Goal: Obtain resource: Download file/media

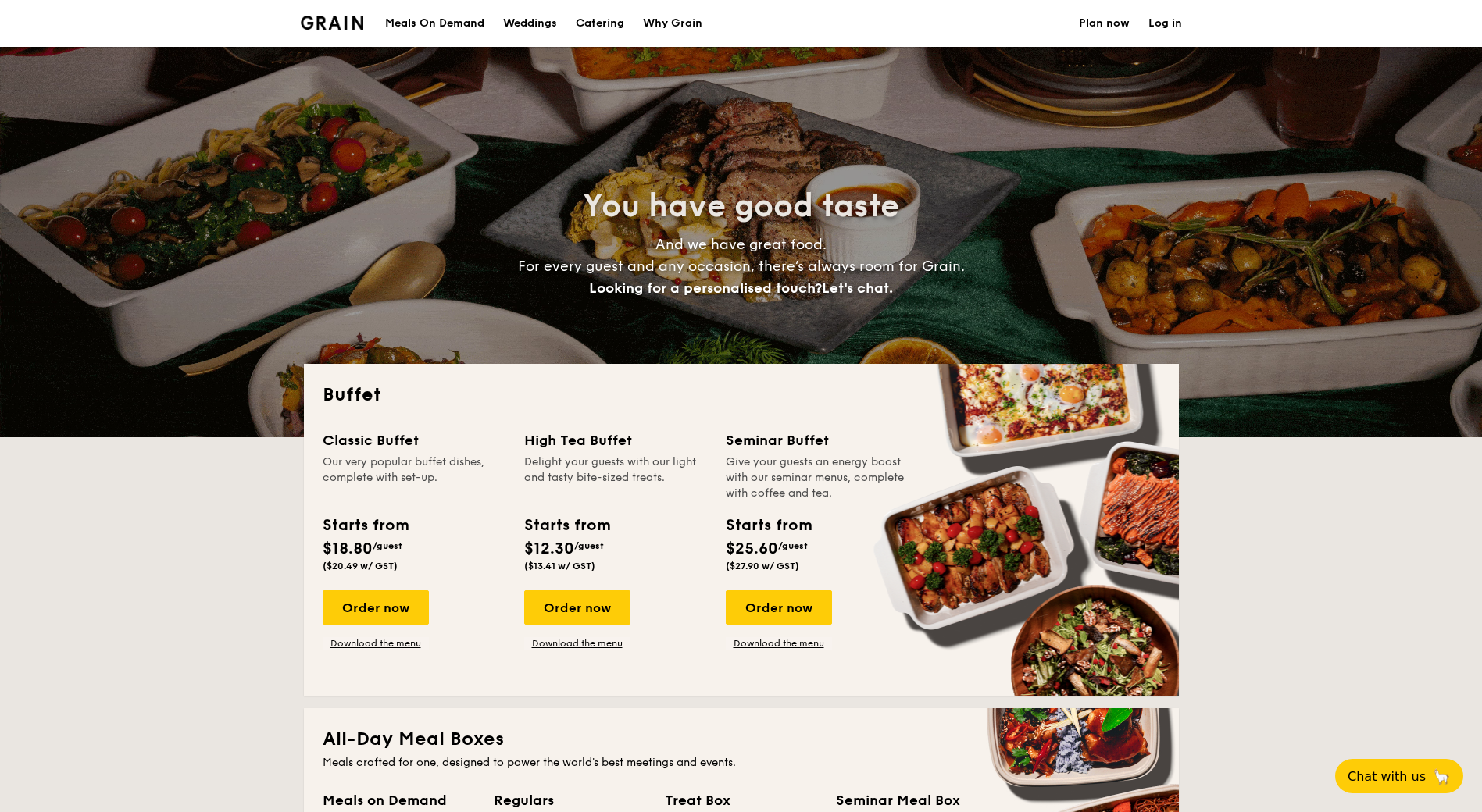
select select
click at [429, 30] on div "Meals On Demand" at bounding box center [435, 23] width 99 height 47
select select
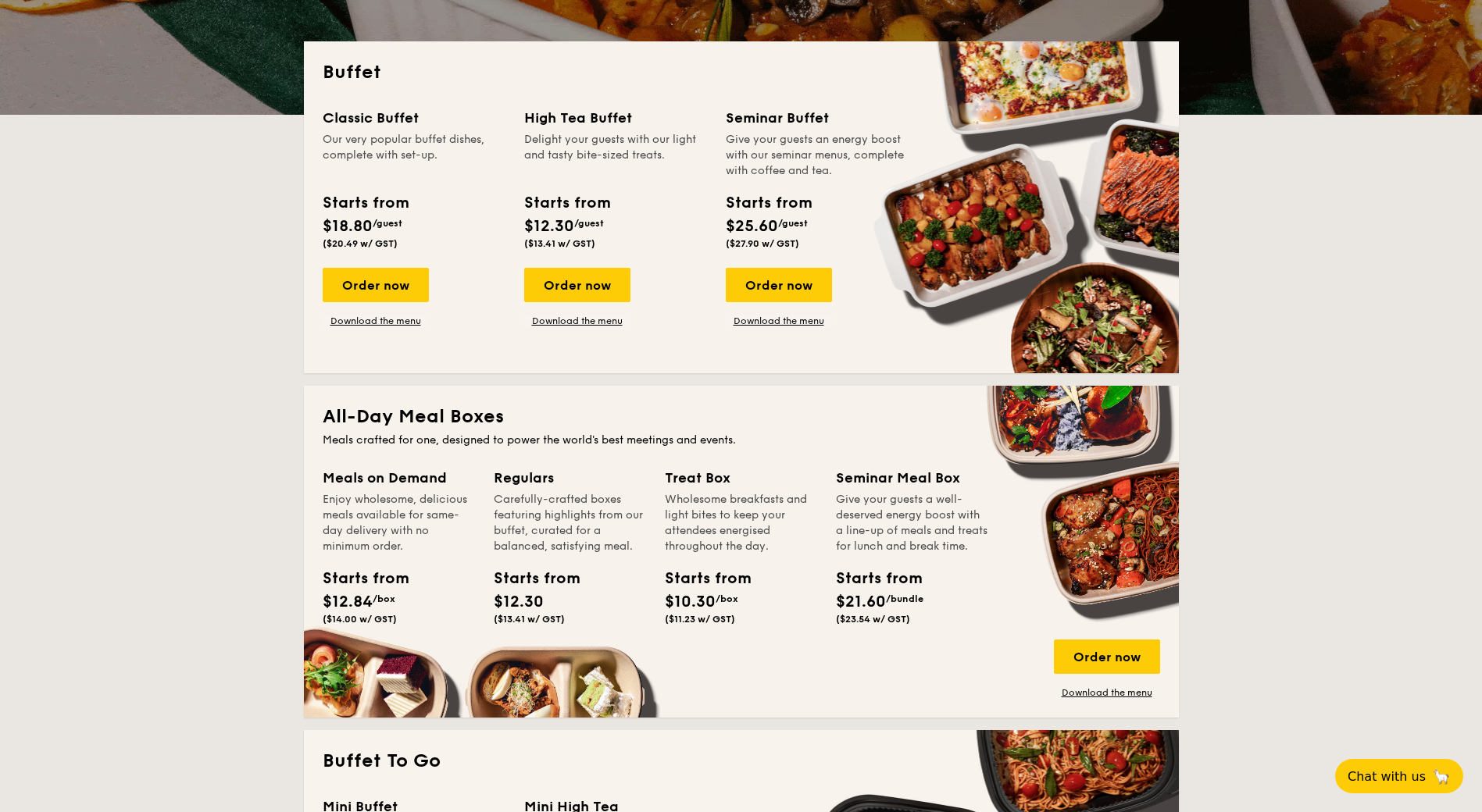
scroll to position [391, 0]
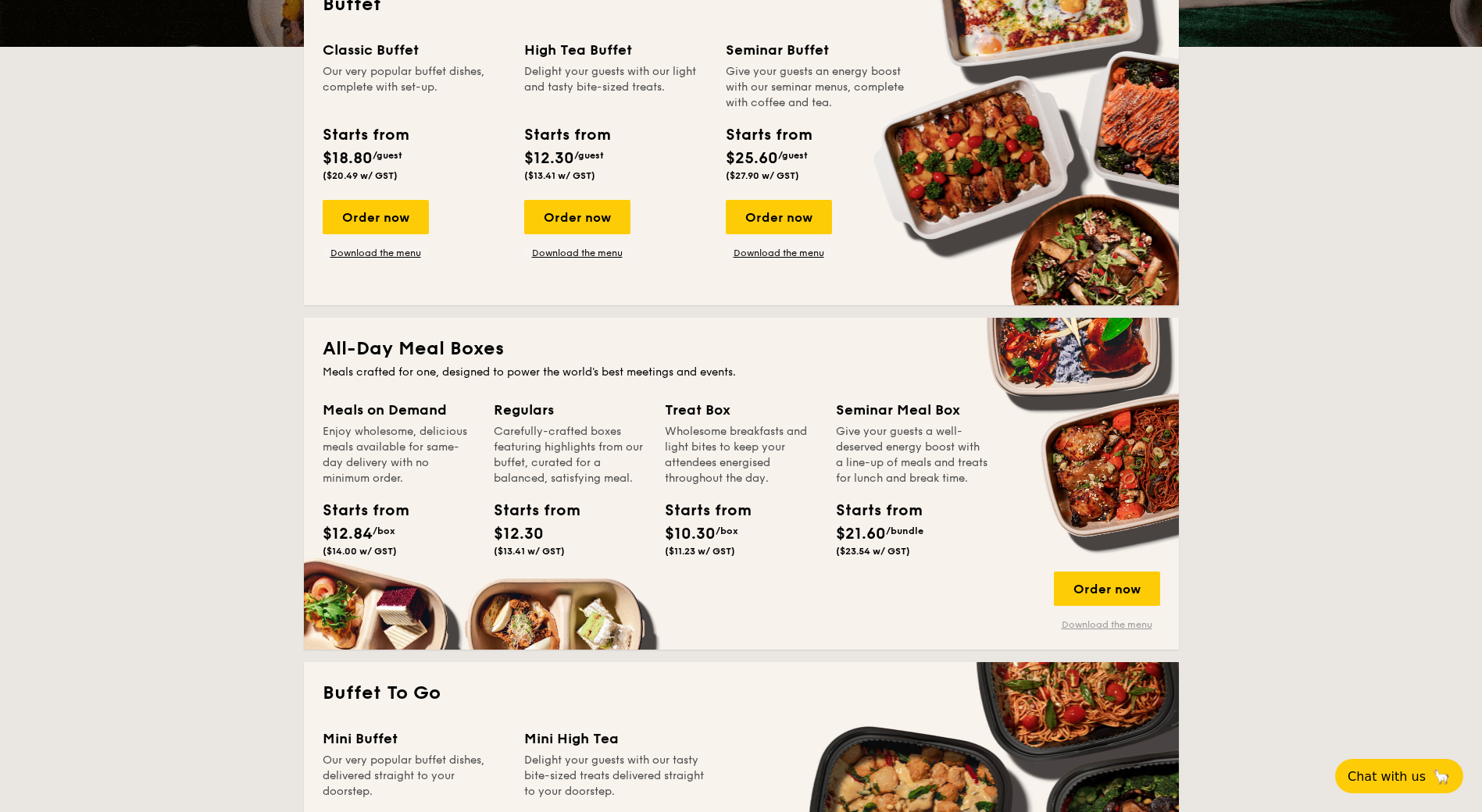
click at [1133, 622] on link "Download the menu" at bounding box center [1106, 624] width 107 height 13
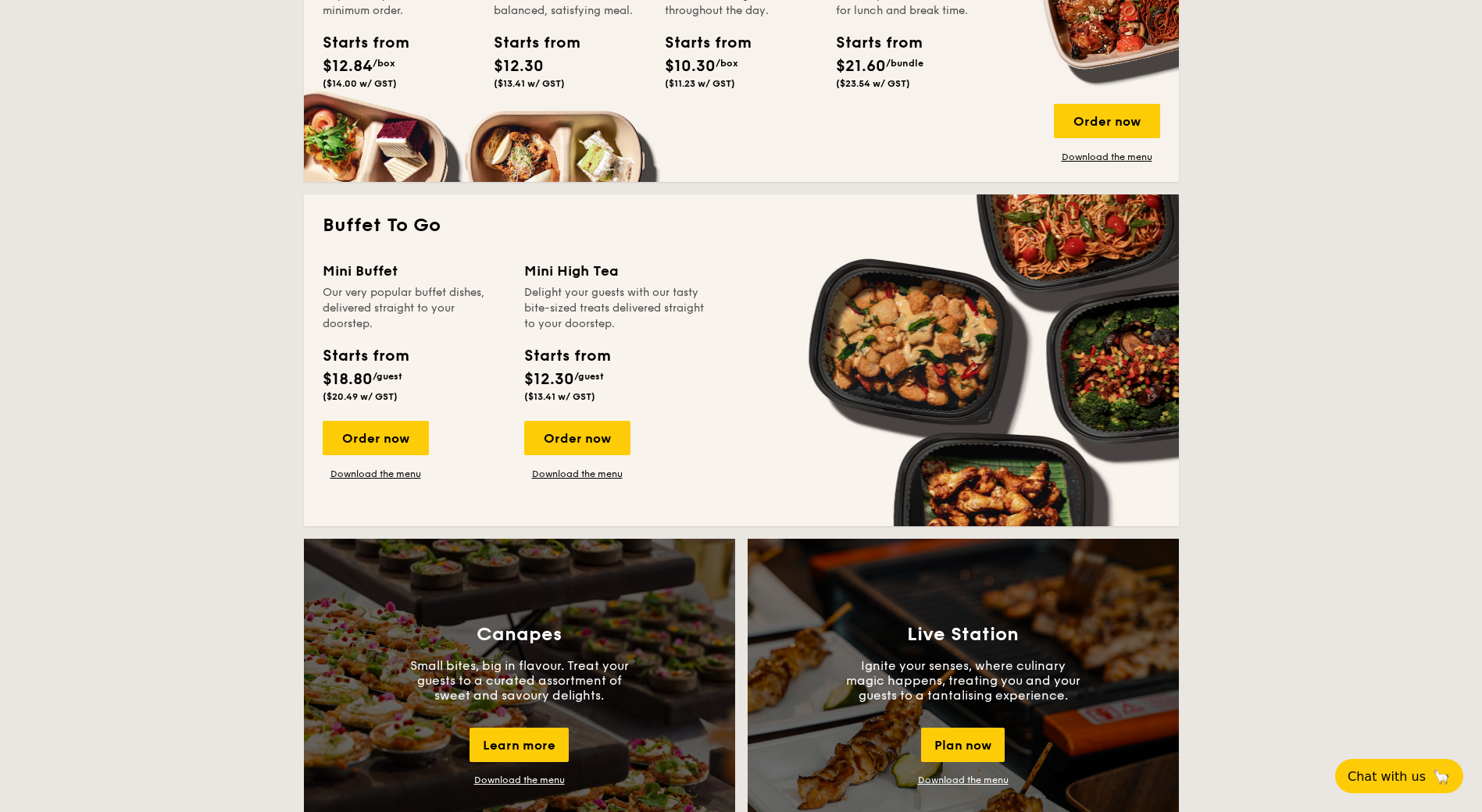
scroll to position [859, 0]
click at [373, 476] on link "Download the menu" at bounding box center [376, 473] width 107 height 13
